Goal: Information Seeking & Learning: Learn about a topic

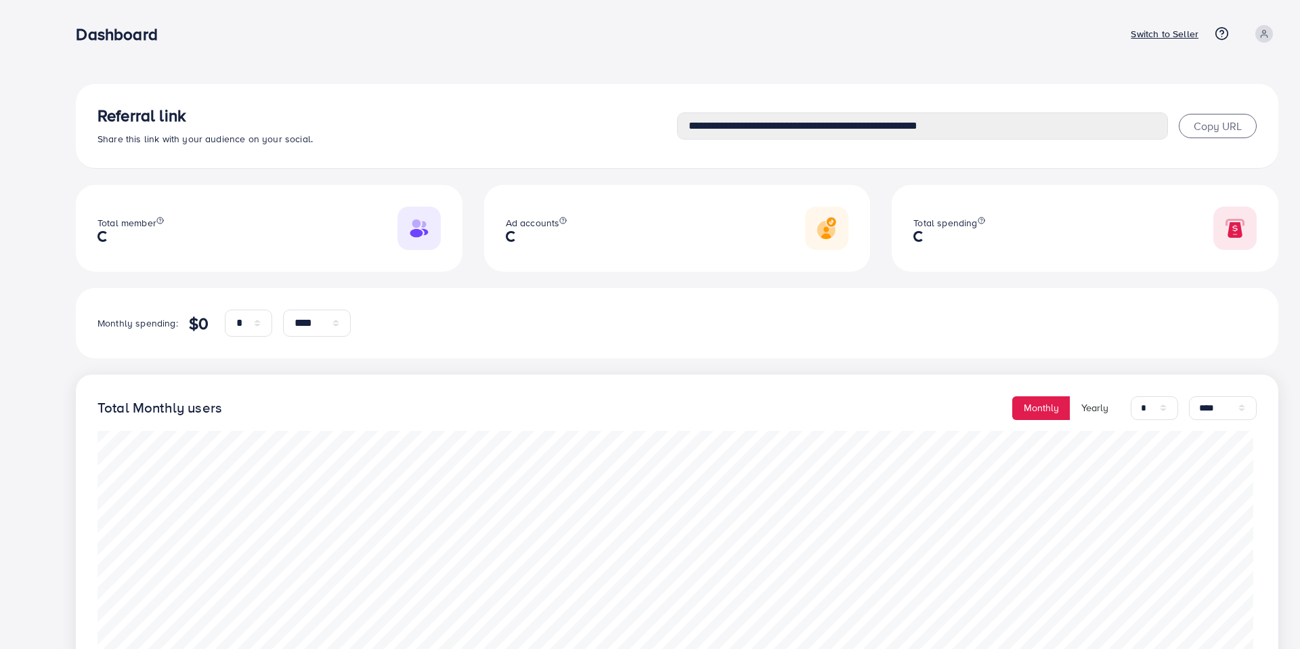
select select "*"
select select "****"
select select "*"
select select "****"
type input "**********"
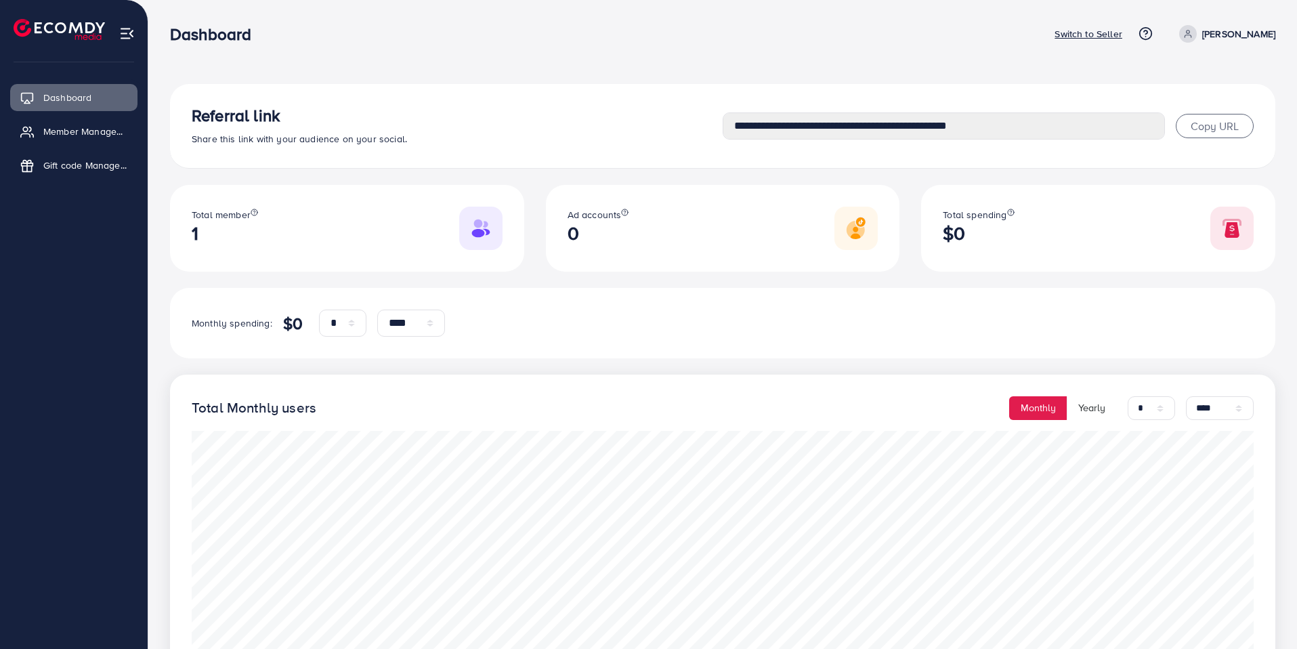
click at [1119, 35] on p "Switch to Seller" at bounding box center [1088, 34] width 68 height 16
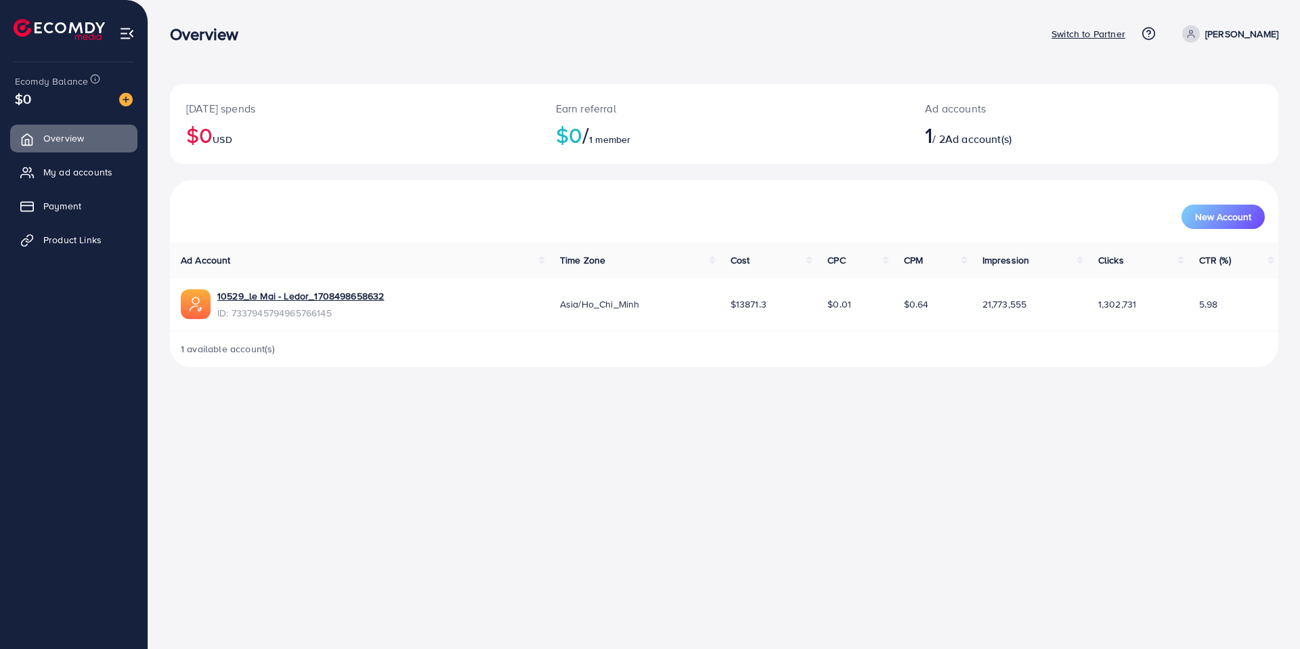
click at [905, 445] on div "Overview Switch to Partner Help Center Contact Support Plans and Pricing Term a…" at bounding box center [650, 324] width 1300 height 649
click at [1156, 36] on icon at bounding box center [1149, 33] width 14 height 14
click at [926, 444] on div "Overview Switch to Partner Help Center Contact Support Plans and Pricing Term a…" at bounding box center [650, 324] width 1300 height 649
click at [1156, 35] on icon at bounding box center [1149, 33] width 14 height 14
click at [1124, 135] on span "Plans and Pricing" at bounding box center [1100, 136] width 84 height 16
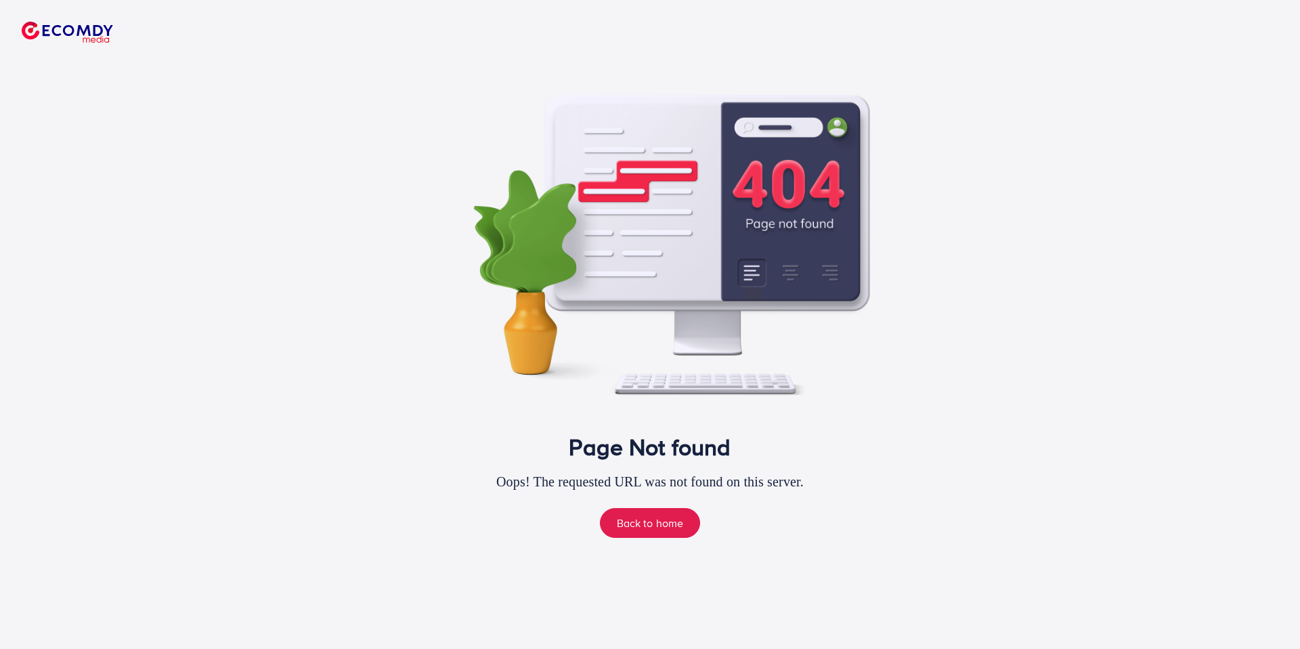
click at [869, 463] on div "Page Not found Oops! The requested URL was not found on this server. Back to ho…" at bounding box center [650, 493] width 443 height 121
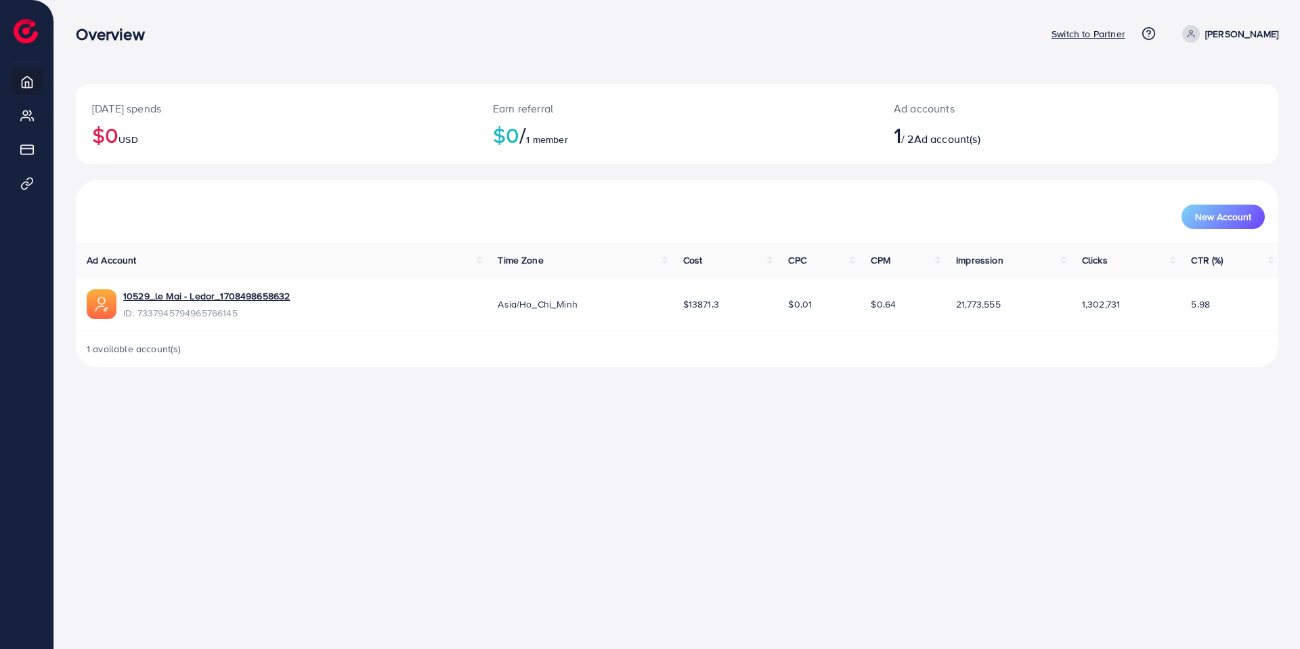
click at [1156, 27] on link at bounding box center [1146, 33] width 20 height 14
click at [1124, 107] on span "Contact Support" at bounding box center [1097, 106] width 79 height 16
click at [1156, 32] on icon at bounding box center [1149, 33] width 14 height 14
click at [1119, 137] on span "Plans and Pricing" at bounding box center [1100, 136] width 84 height 16
